Goal: Information Seeking & Learning: Get advice/opinions

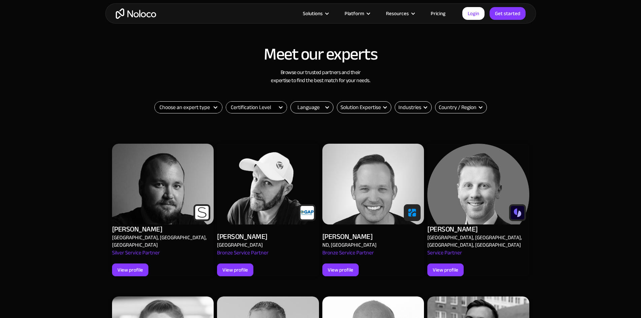
scroll to position [202, 0]
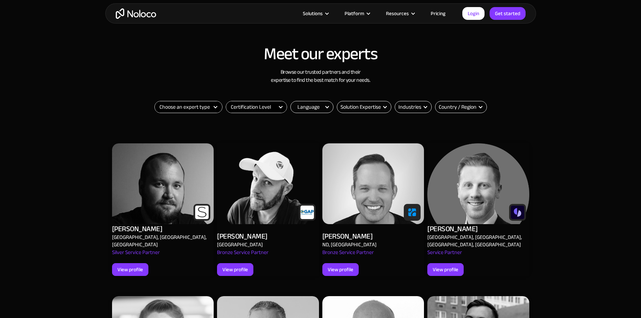
click at [203, 109] on select "Choose an expert type Agency Freelancer" at bounding box center [188, 106] width 67 height 11
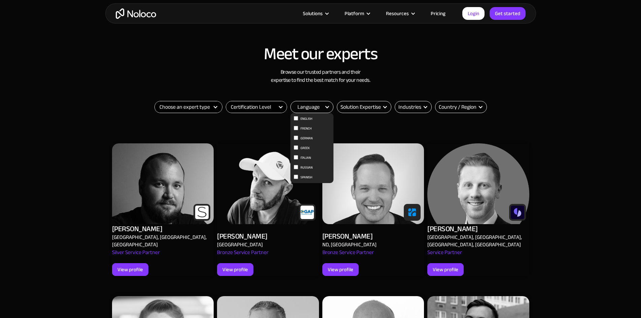
click at [308, 119] on span "English" at bounding box center [306, 119] width 12 height 8
click at [298, 119] on input "English" at bounding box center [296, 118] width 4 height 4
checkbox input "true"
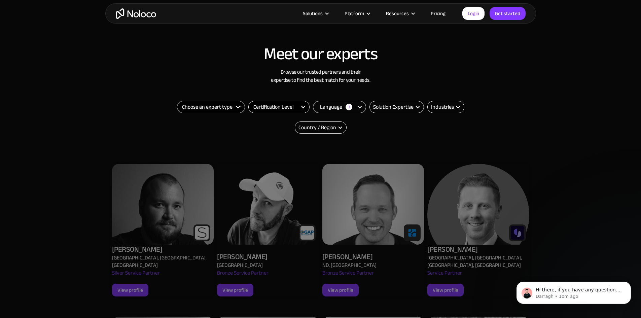
scroll to position [0, 0]
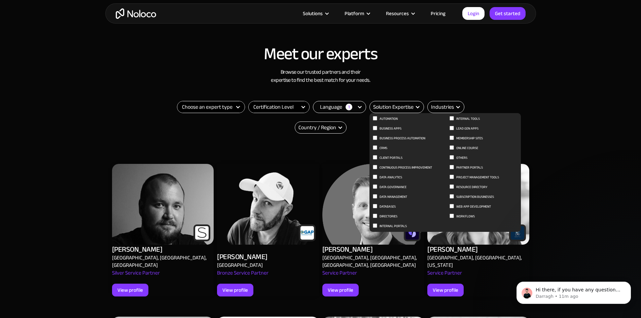
click at [482, 196] on span "Subscription Businesses" at bounding box center [475, 197] width 38 height 8
click at [377, 120] on input "Subscription Businesses" at bounding box center [375, 118] width 4 height 4
checkbox input "true"
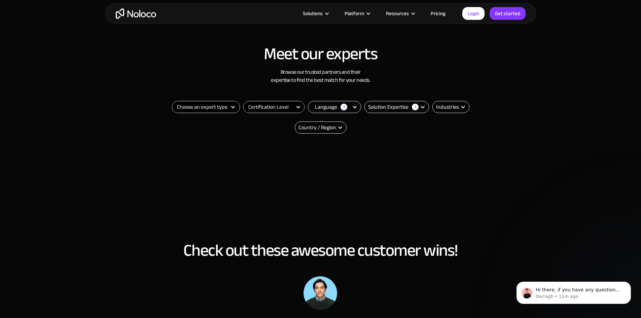
click at [194, 108] on select "Choose an expert type Agency Freelancer" at bounding box center [205, 106] width 67 height 11
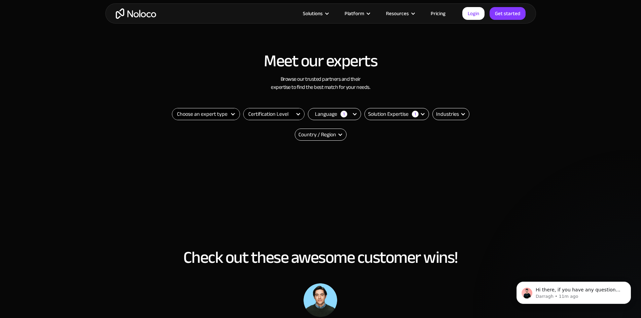
scroll to position [101, 0]
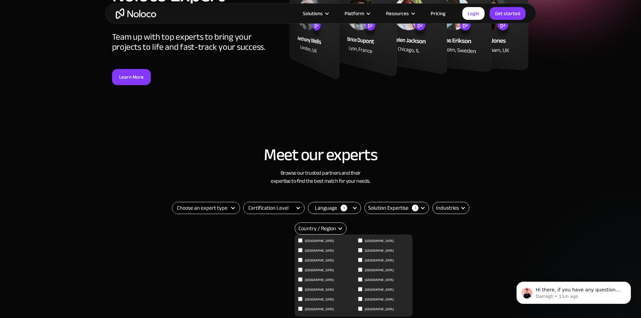
click at [302, 243] on input "United States of America" at bounding box center [300, 240] width 4 height 4
checkbox input "true"
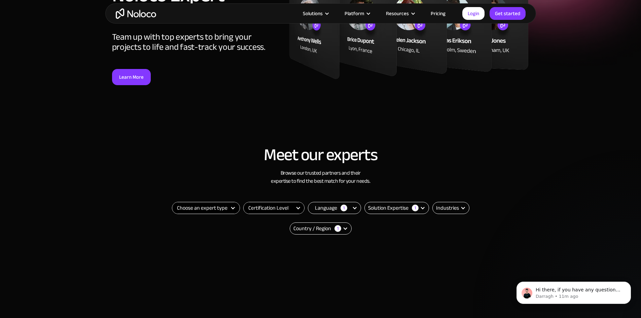
click at [217, 208] on select "Choose an expert type Agency Freelancer" at bounding box center [205, 207] width 67 height 11
click at [254, 208] on select "Certification Level Not Certified Certified Expert Level 1" at bounding box center [274, 207] width 61 height 11
select select "Certified Expert Level 1"
click at [244, 202] on select "Certification Level Not Certified Certified Expert Level 1" at bounding box center [274, 207] width 61 height 11
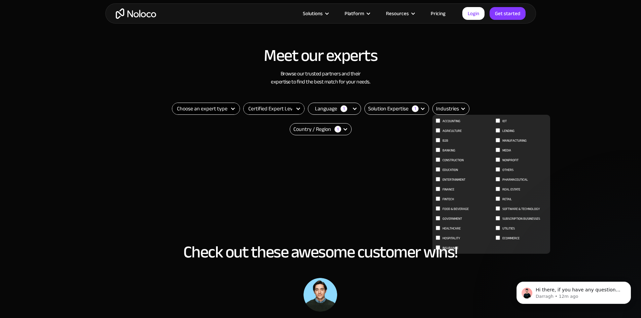
scroll to position [202, 0]
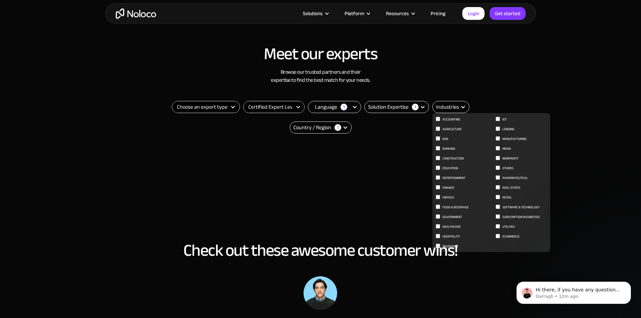
click at [440, 121] on input "Subscription Businesses" at bounding box center [438, 119] width 4 height 4
checkbox input "true"
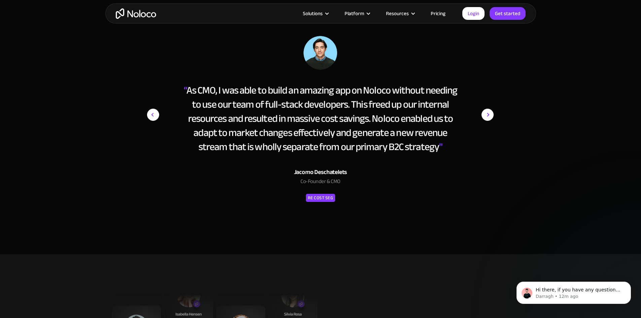
scroll to position [437, 0]
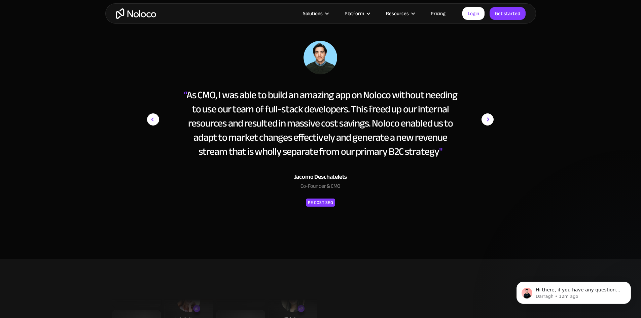
click at [488, 122] on img "next slide" at bounding box center [487, 119] width 12 height 157
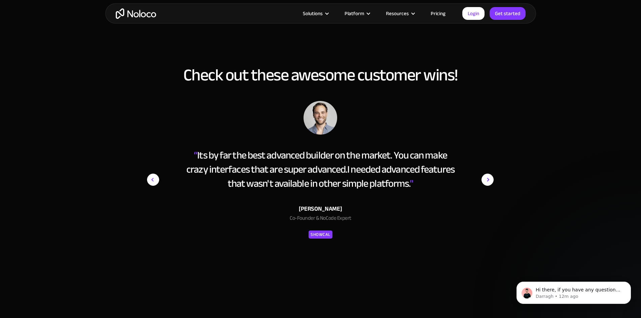
scroll to position [370, 0]
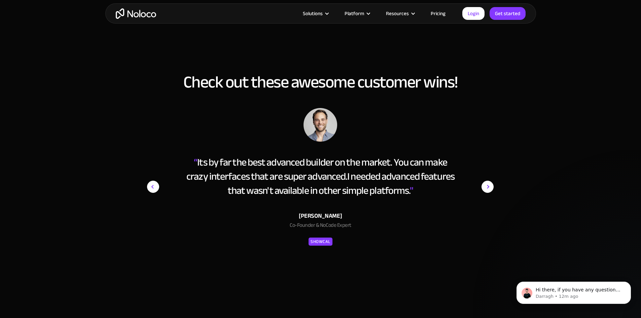
click at [324, 240] on div "ShowCal" at bounding box center [320, 241] width 20 height 8
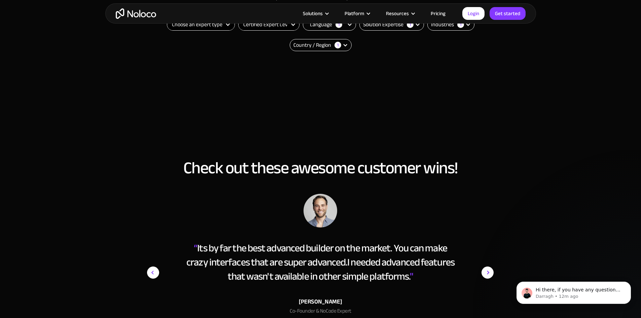
scroll to position [336, 0]
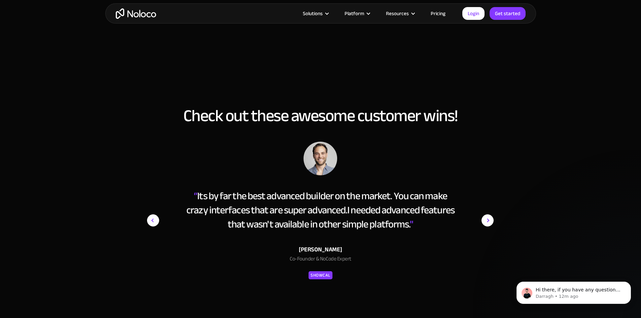
click at [488, 222] on img "next slide" at bounding box center [487, 220] width 12 height 157
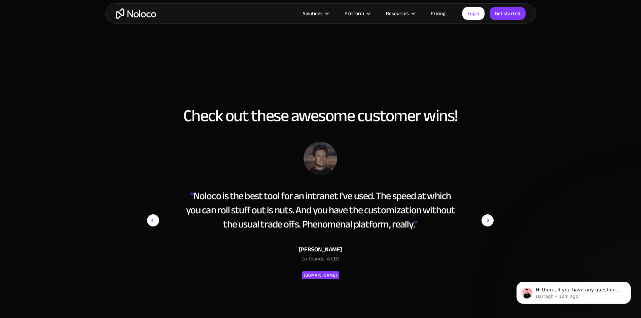
click at [488, 222] on img "next slide" at bounding box center [487, 220] width 12 height 157
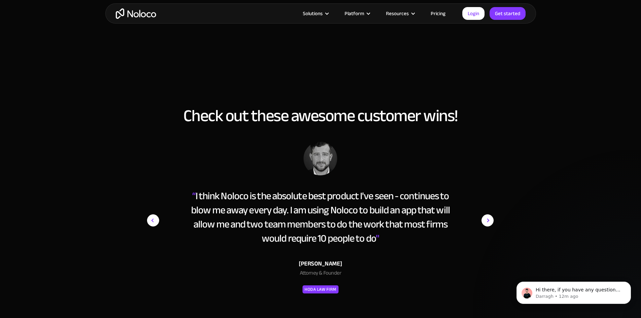
click at [321, 292] on div "Hoda Law Firm" at bounding box center [320, 289] width 32 height 8
click at [489, 219] on img "next slide" at bounding box center [487, 220] width 12 height 157
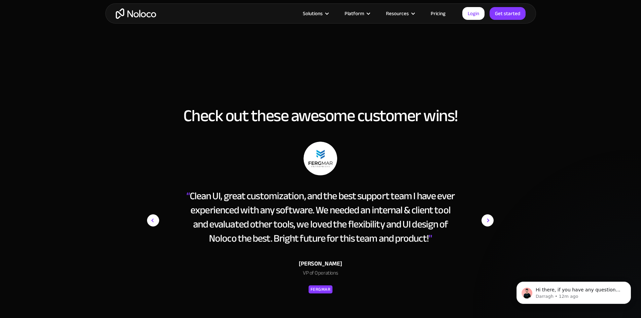
click at [489, 219] on img "next slide" at bounding box center [487, 220] width 12 height 157
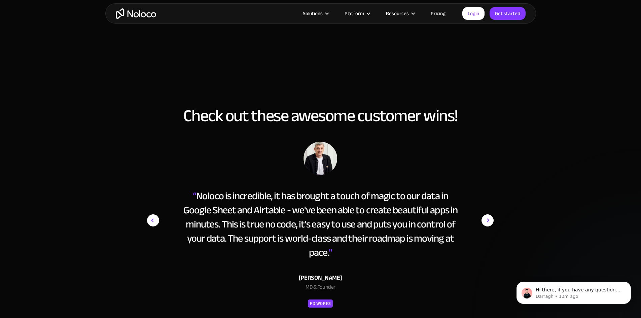
click at [489, 219] on img "next slide" at bounding box center [487, 220] width 12 height 157
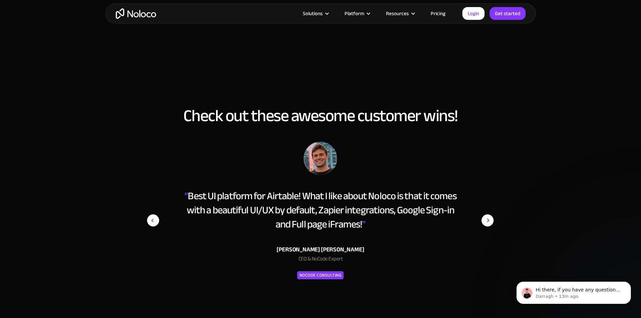
click at [489, 221] on img "next slide" at bounding box center [487, 220] width 12 height 157
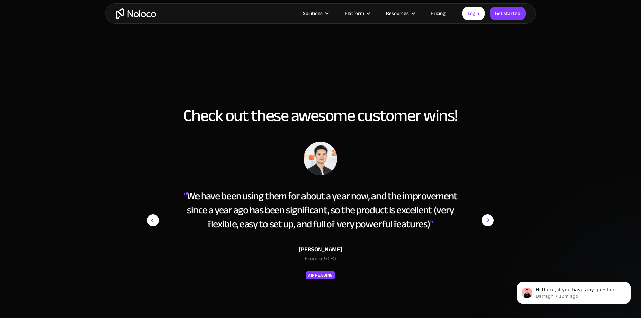
click at [489, 218] on img "next slide" at bounding box center [487, 220] width 12 height 157
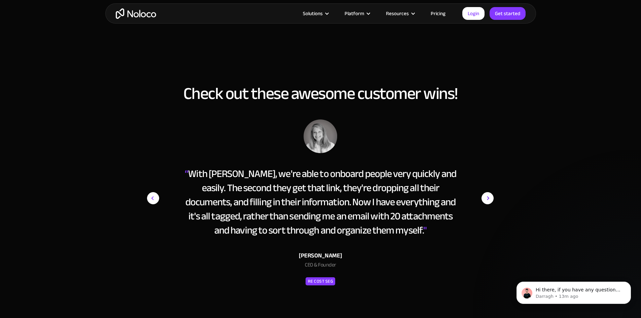
scroll to position [370, 0]
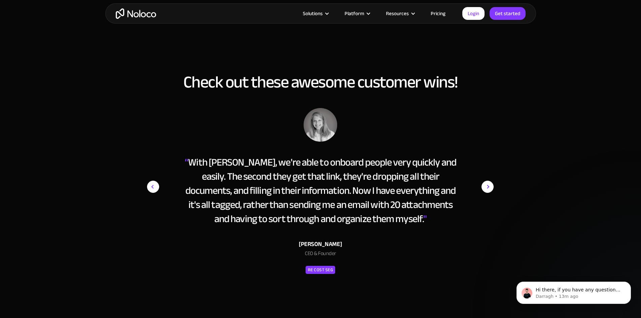
click at [487, 187] on img "next slide" at bounding box center [487, 186] width 12 height 157
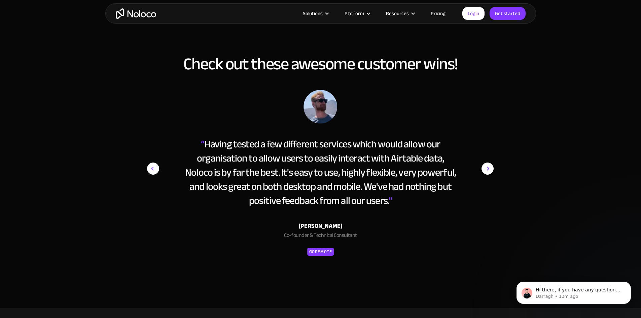
scroll to position [404, 0]
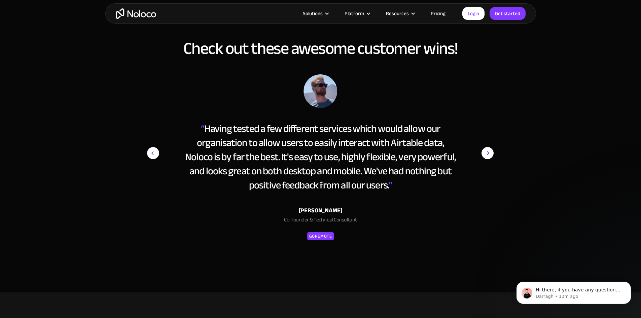
click at [323, 239] on div "GoRemote" at bounding box center [320, 236] width 23 height 8
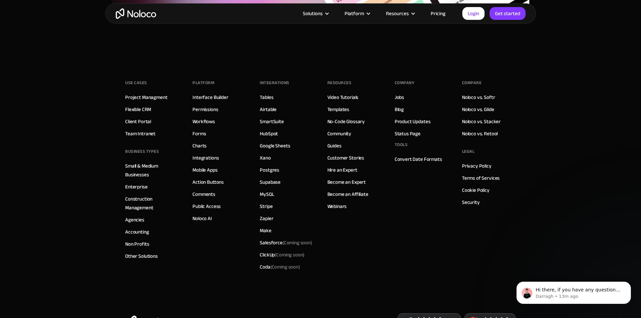
scroll to position [1110, 0]
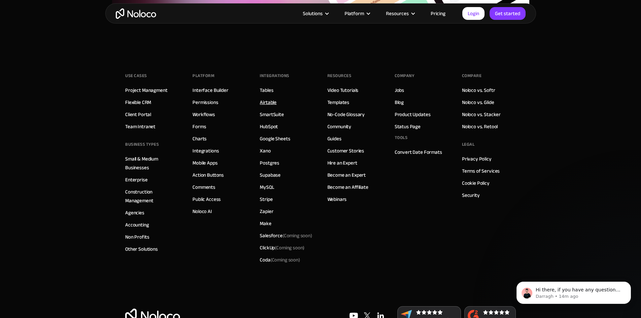
click at [274, 105] on link "Airtable" at bounding box center [268, 102] width 17 height 9
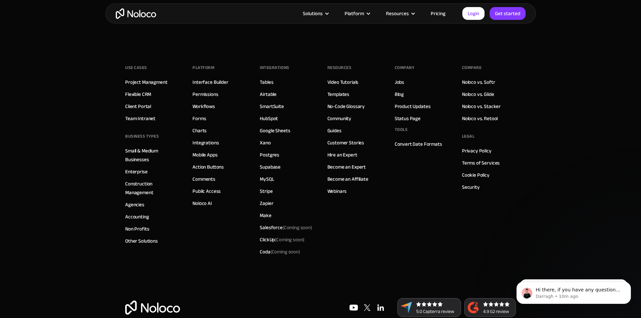
scroll to position [1796, 0]
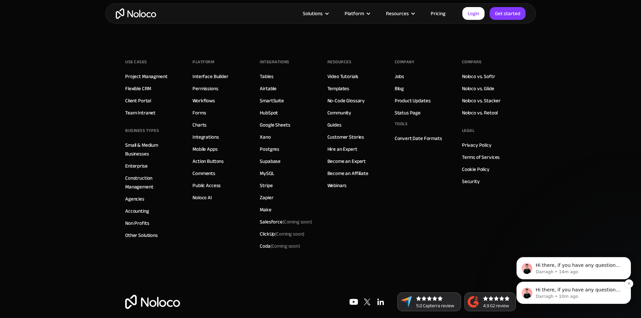
click at [558, 290] on p "Hi there, if you have any questions about how to use Airtable with Noloco, just…" at bounding box center [579, 290] width 87 height 7
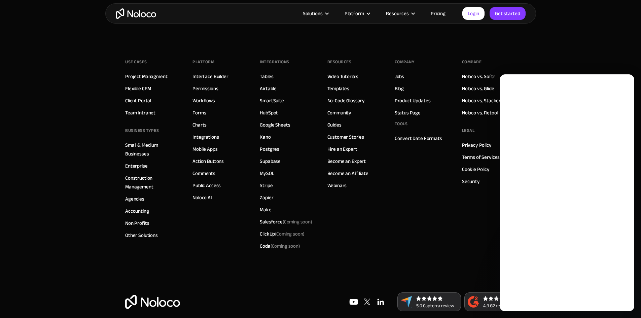
scroll to position [0, 0]
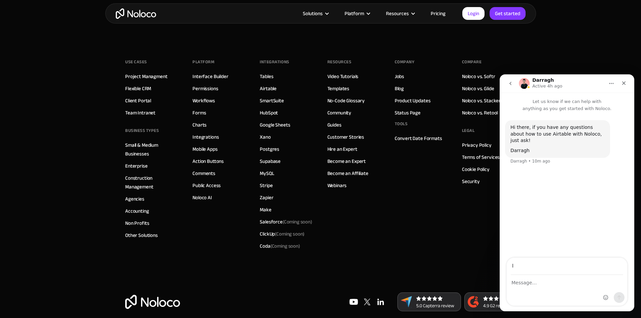
type input "[EMAIL_ADDRESS][DOMAIN_NAME]"
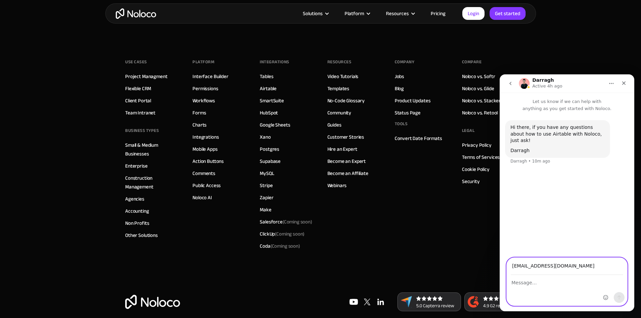
click at [516, 282] on textarea "Message…" at bounding box center [567, 280] width 120 height 11
type textarea "Hello,"
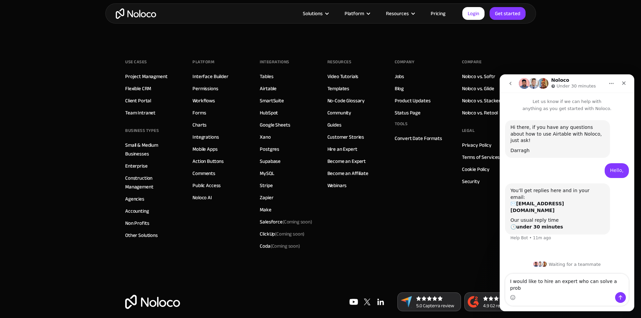
click at [557, 287] on textarea "I would like to hire an expert who can solve a prob" at bounding box center [566, 283] width 123 height 18
click at [621, 286] on textarea "I would like to hire a tech expert who can solve a prob" at bounding box center [566, 283] width 123 height 18
click at [582, 282] on textarea "I would like to hire a tech expert who can solve a problem we are having as a n…" at bounding box center [566, 273] width 123 height 38
click at [571, 287] on textarea "I would like to hire a tech expert who can solve a problem we are having as a n…" at bounding box center [566, 273] width 123 height 38
click at [599, 287] on textarea "I would like to hire a tech expert who can solve a problem we are having as a n…" at bounding box center [566, 273] width 123 height 38
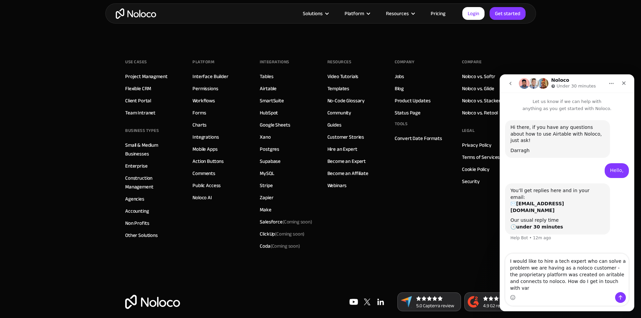
drag, startPoint x: 613, startPoint y: 290, endPoint x: 618, endPoint y: 288, distance: 5.0
click at [615, 289] on textarea "I would like to hire a tech expert who can solve a problem we are having as a n…" at bounding box center [566, 273] width 123 height 38
click at [539, 287] on textarea "I would like to hire a tech expert who can solve a problem we are having as a n…" at bounding box center [566, 273] width 123 height 38
type textarea "I would like to hire a tech expert who can solve a problem we are having as a n…"
click at [622, 295] on icon "Send a message…" at bounding box center [620, 297] width 5 height 5
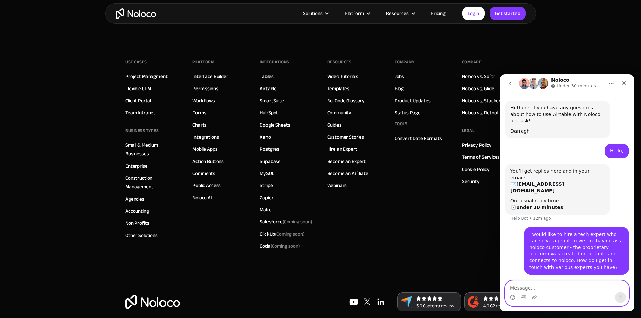
scroll to position [20, 0]
click at [613, 83] on icon "Home" at bounding box center [611, 83] width 5 height 5
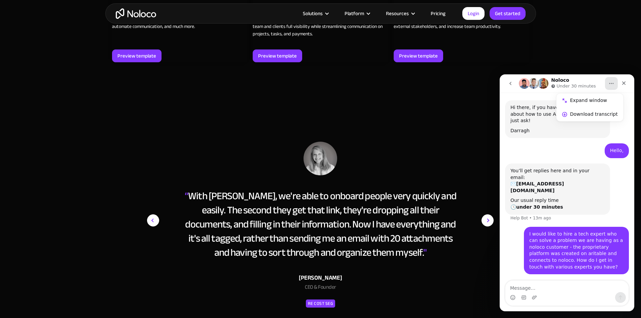
scroll to position [955, 0]
click at [486, 208] on img "next slide" at bounding box center [487, 220] width 12 height 157
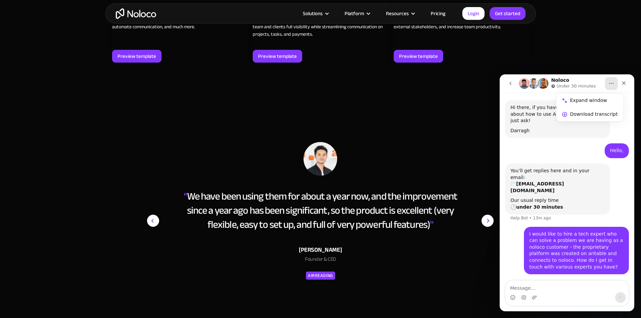
click at [486, 208] on img "next slide" at bounding box center [487, 220] width 12 height 157
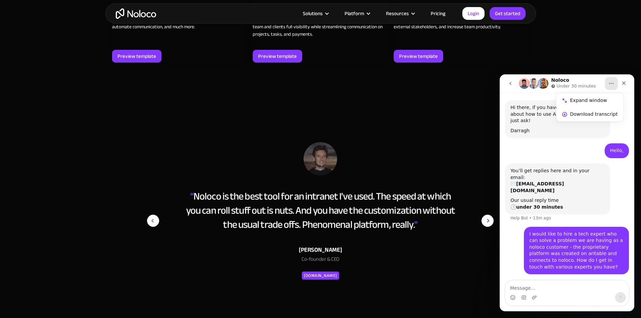
click at [486, 208] on img "next slide" at bounding box center [487, 220] width 12 height 157
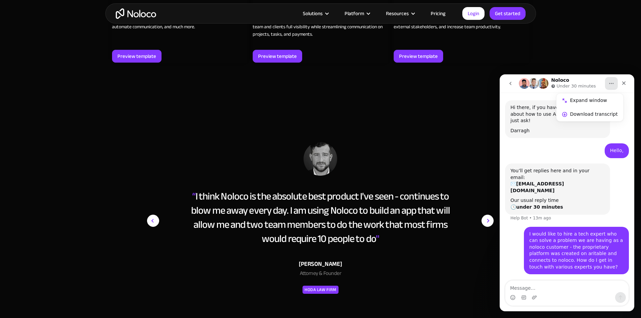
click at [486, 208] on img "next slide" at bounding box center [487, 220] width 12 height 157
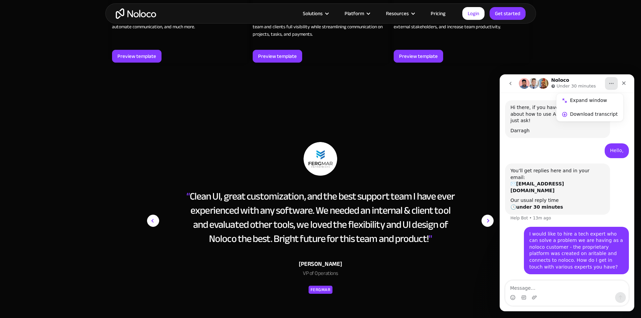
click at [486, 208] on img "next slide" at bounding box center [487, 220] width 12 height 157
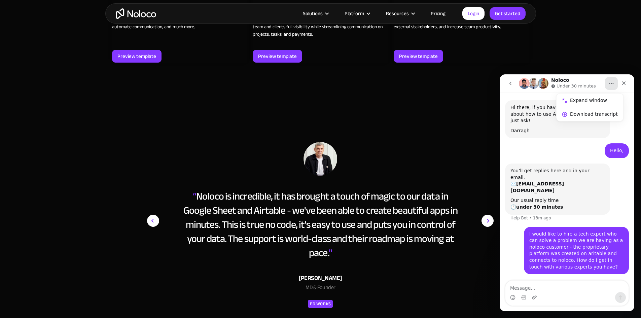
click at [486, 208] on img "next slide" at bounding box center [487, 220] width 12 height 157
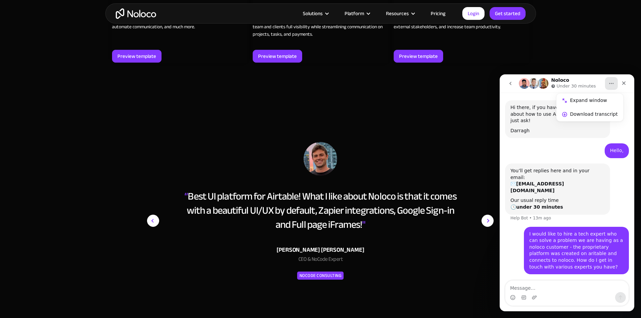
click at [489, 212] on img "next slide" at bounding box center [487, 220] width 12 height 157
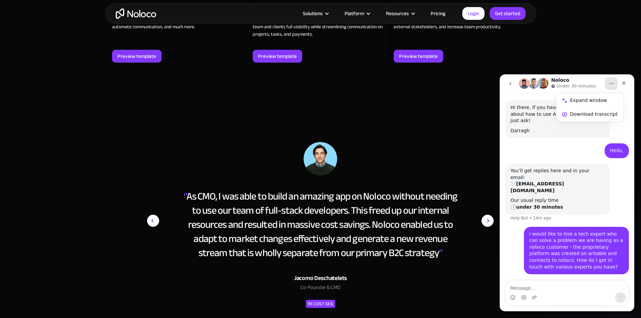
click at [489, 212] on img "next slide" at bounding box center [487, 220] width 12 height 157
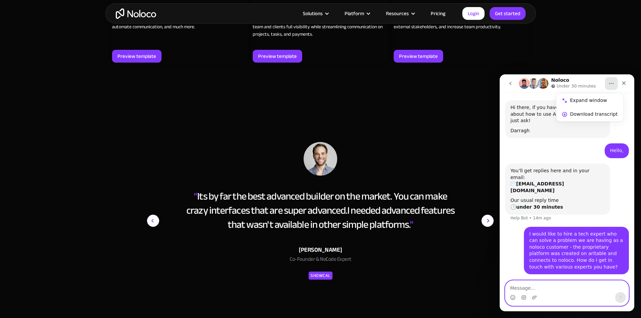
click at [514, 287] on textarea "Message…" at bounding box center [566, 286] width 123 height 11
type textarea "[PERSON_NAME] quote is relevant"
click at [623, 299] on button "Send a message…" at bounding box center [620, 297] width 11 height 11
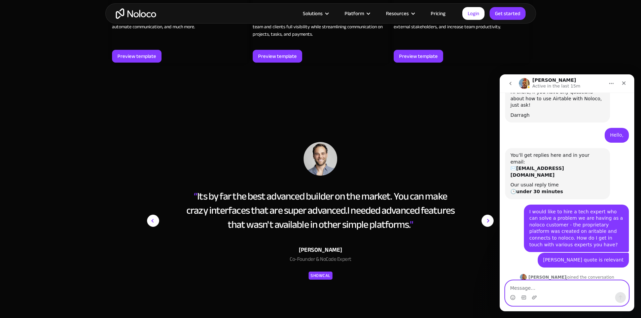
scroll to position [75, 0]
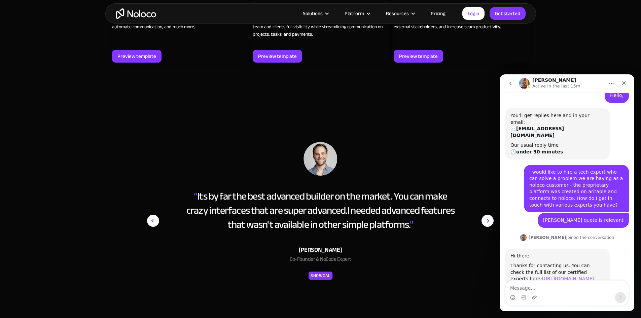
click at [582, 276] on link "[URL][DOMAIN_NAME]" at bounding box center [568, 278] width 52 height 5
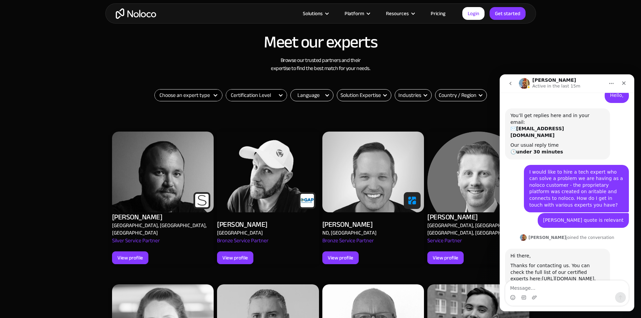
scroll to position [235, 0]
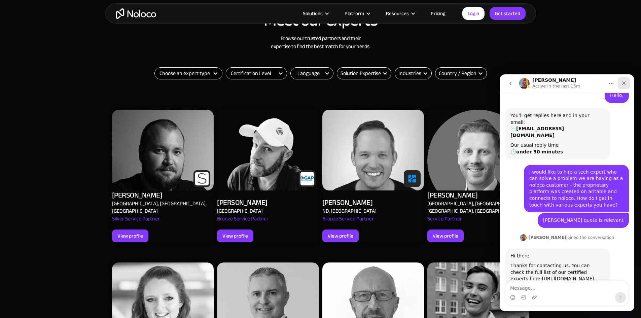
click at [623, 83] on icon "Close" at bounding box center [624, 83] width 4 height 4
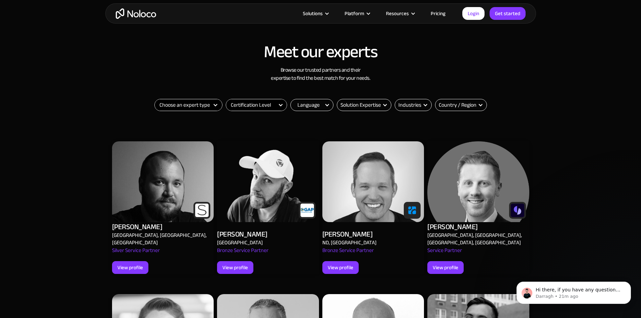
scroll to position [202, 0]
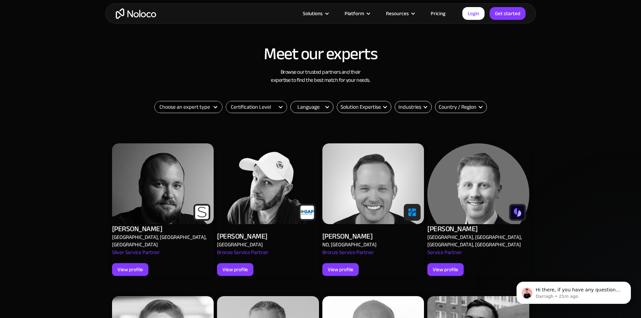
click at [254, 107] on select "Certification Level Not Certified Certified Expert Level 1" at bounding box center [256, 106] width 61 height 11
select select "Certified Expert Level 1"
click at [226, 101] on select "Certification Level Not Certified Certified Expert Level 1" at bounding box center [256, 106] width 61 height 11
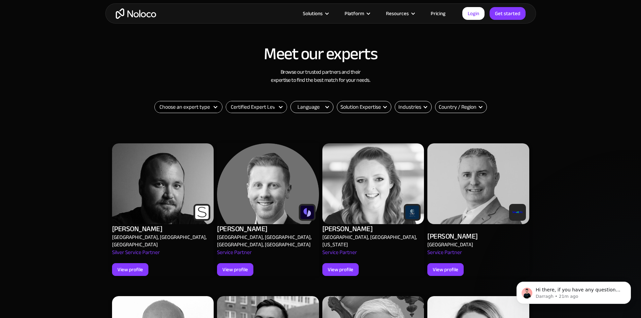
click at [204, 109] on select "Choose an expert type Agency Freelancer" at bounding box center [188, 106] width 67 height 11
select select "Freelancer"
click at [155, 101] on select "Choose an expert type Agency Freelancer" at bounding box center [188, 106] width 67 height 11
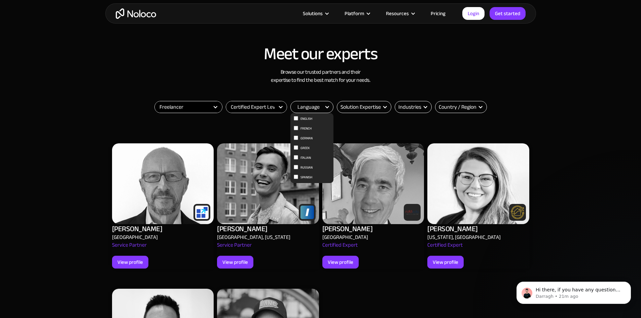
click at [306, 117] on span "English" at bounding box center [306, 119] width 12 height 8
click at [298, 117] on input "English" at bounding box center [296, 118] width 4 height 4
checkbox input "true"
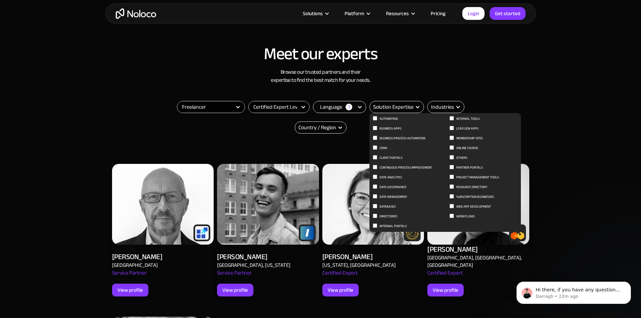
click at [466, 207] on span "Web App Development" at bounding box center [473, 206] width 35 height 8
click at [377, 120] on input "Web App Development" at bounding box center [375, 118] width 4 height 4
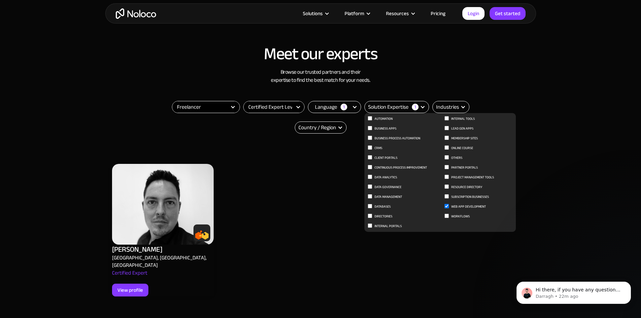
scroll to position [101, 0]
click at [446, 205] on input "Web App Development" at bounding box center [446, 206] width 4 height 4
checkbox input "false"
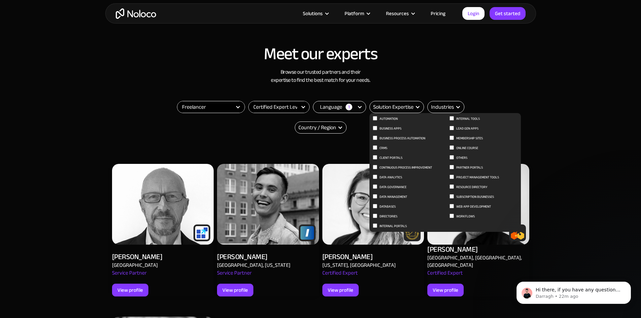
click at [475, 167] on span "Partner Portals" at bounding box center [469, 167] width 27 height 8
click at [377, 120] on input "Partner Portals" at bounding box center [375, 118] width 4 height 4
checkbox input "true"
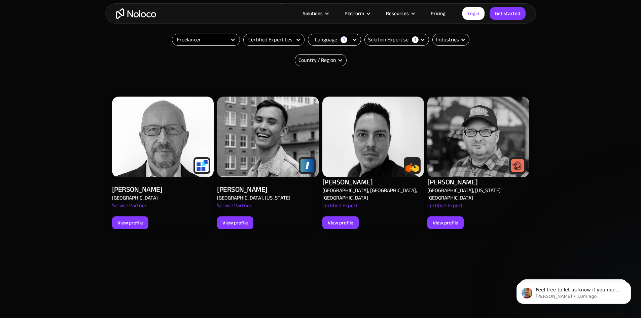
scroll to position [123, 0]
click at [243, 218] on div "View profile" at bounding box center [235, 222] width 26 height 9
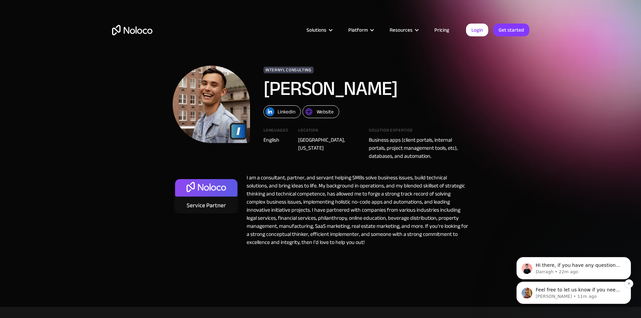
click at [580, 291] on p "Feel free to let us know if you need anything else." at bounding box center [579, 290] width 87 height 7
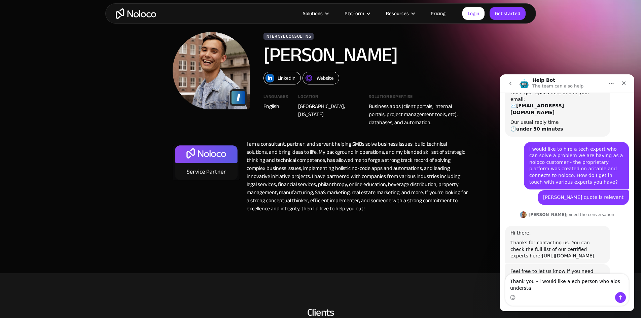
scroll to position [104, 0]
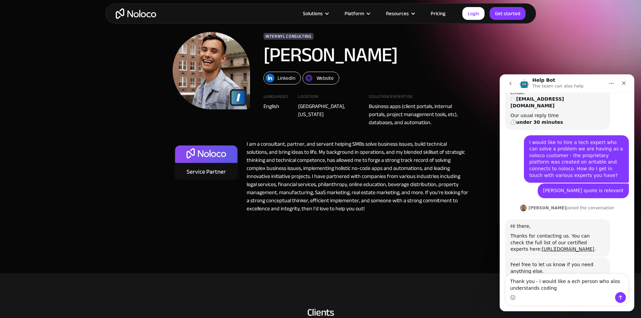
click at [604, 280] on textarea "Thank you - i would like a ech person who alos understands coding" at bounding box center [566, 283] width 123 height 18
click at [565, 281] on textarea "Thank you - i would like a ech person who alos understands coding" at bounding box center [566, 283] width 123 height 18
click at [610, 283] on textarea "Thank you - i would like a tech person who alos understands coding" at bounding box center [566, 283] width 123 height 18
click at [606, 283] on textarea "Thank you - i would like a tech person who aloso understands coding" at bounding box center [566, 283] width 123 height 18
type textarea "Thank you - i would like a tech person who also understands coding"
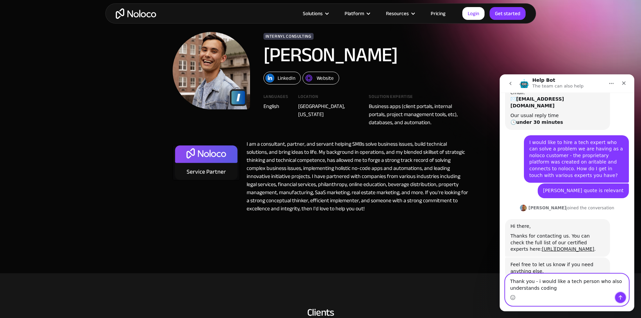
click at [621, 295] on icon "Send a message…" at bounding box center [620, 297] width 5 height 5
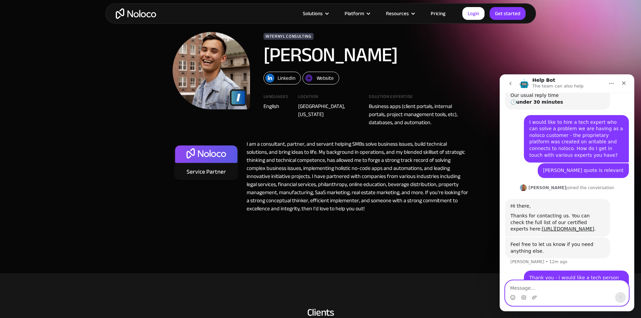
scroll to position [0, 0]
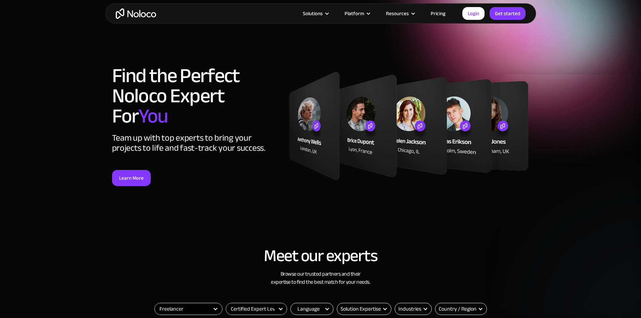
select select "Freelancer"
select select "Certified Expert Level 1"
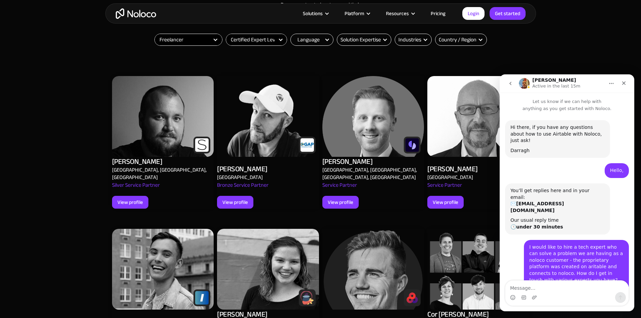
scroll to position [124, 0]
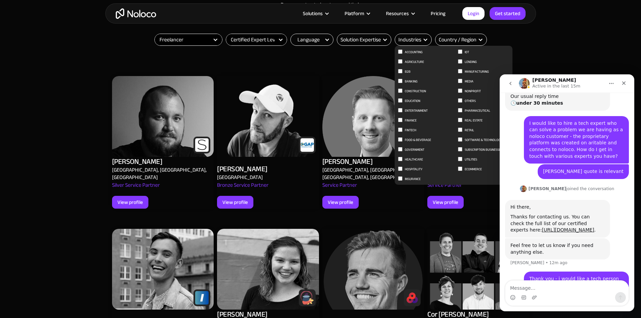
click at [473, 150] on span "Subscription Businesses" at bounding box center [484, 150] width 38 height 8
click at [402, 54] on input "Subscription Businesses" at bounding box center [400, 51] width 4 height 4
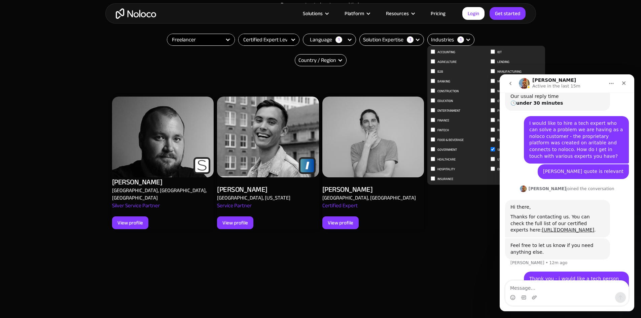
click at [492, 149] on input "Subscription Businesses" at bounding box center [492, 149] width 4 height 4
checkbox input "false"
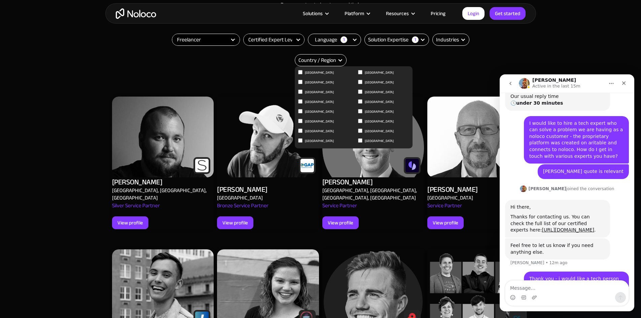
click at [302, 74] on input "United States of America" at bounding box center [300, 72] width 4 height 4
checkbox input "true"
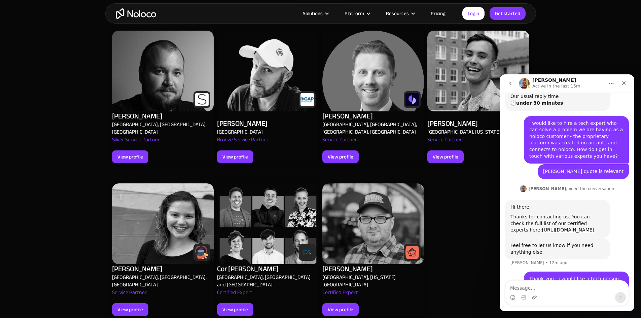
scroll to position [336, 0]
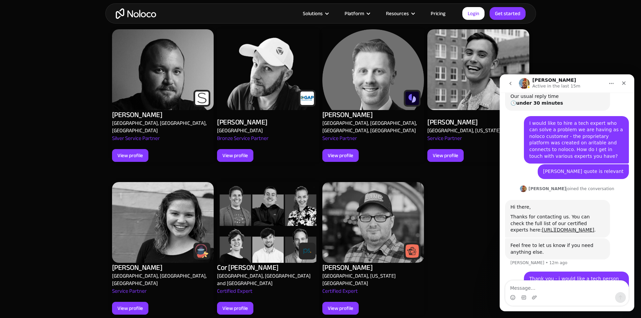
click at [358, 243] on img at bounding box center [373, 222] width 102 height 81
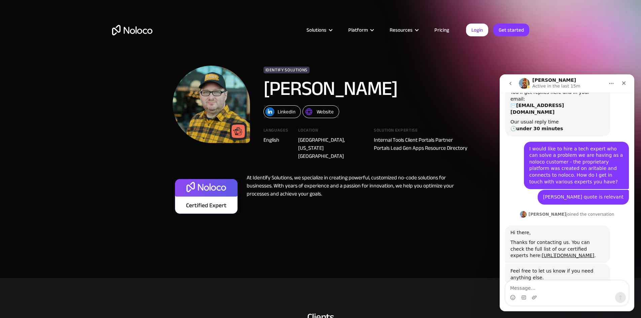
scroll to position [124, 0]
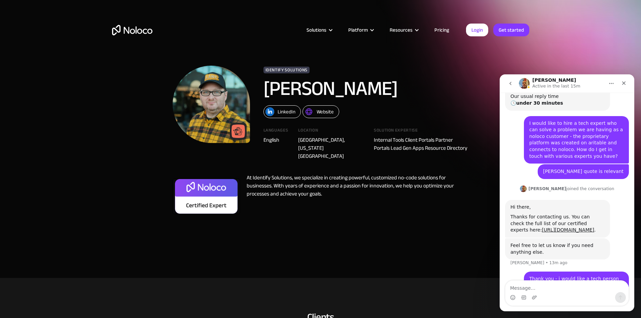
click at [327, 111] on div "Website" at bounding box center [325, 111] width 17 height 9
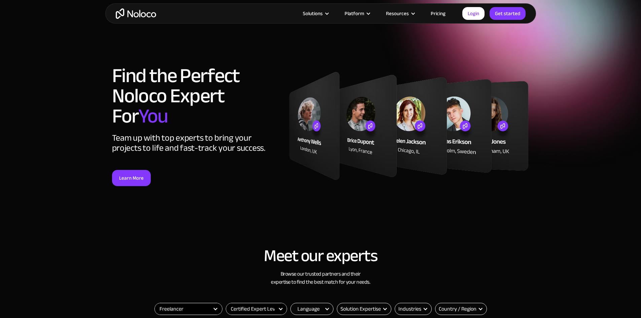
select select "Freelancer"
select select "Certified Expert Level 1"
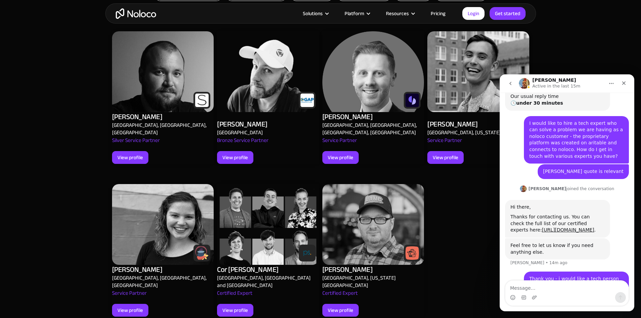
scroll to position [303, 0]
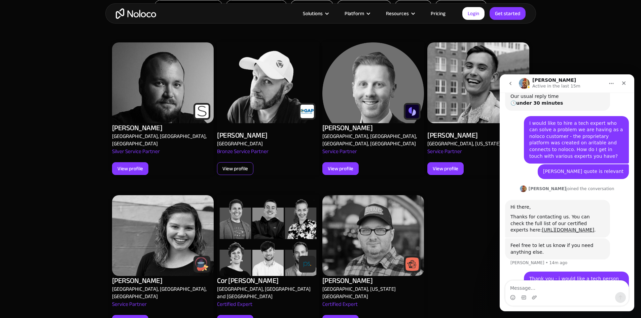
click at [233, 164] on div "View profile" at bounding box center [235, 168] width 26 height 9
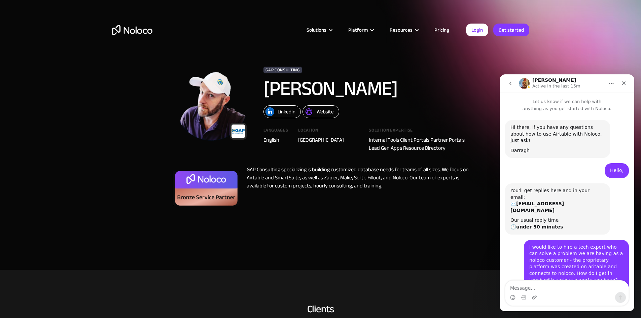
scroll to position [124, 0]
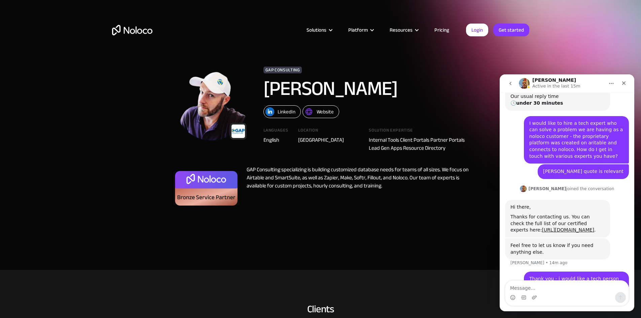
click at [326, 114] on div "Website" at bounding box center [325, 111] width 17 height 9
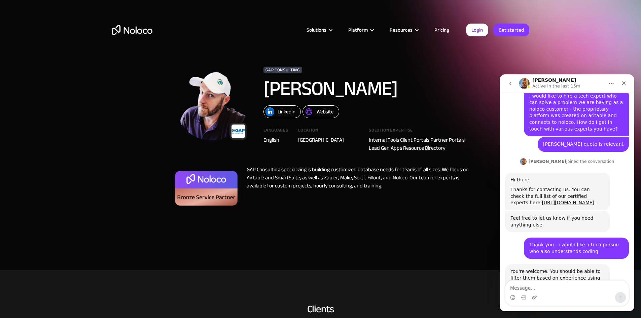
scroll to position [157, 0]
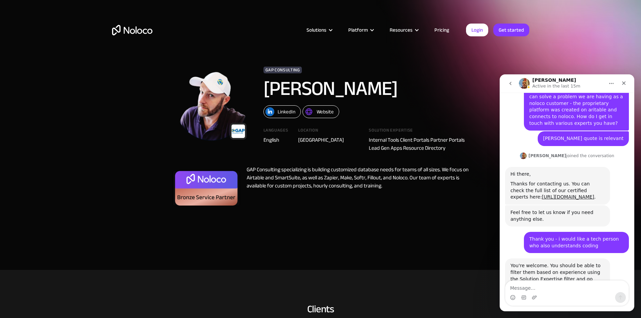
click at [290, 112] on div "LinkedIn" at bounding box center [287, 111] width 18 height 9
